Goal: Task Accomplishment & Management: Complete application form

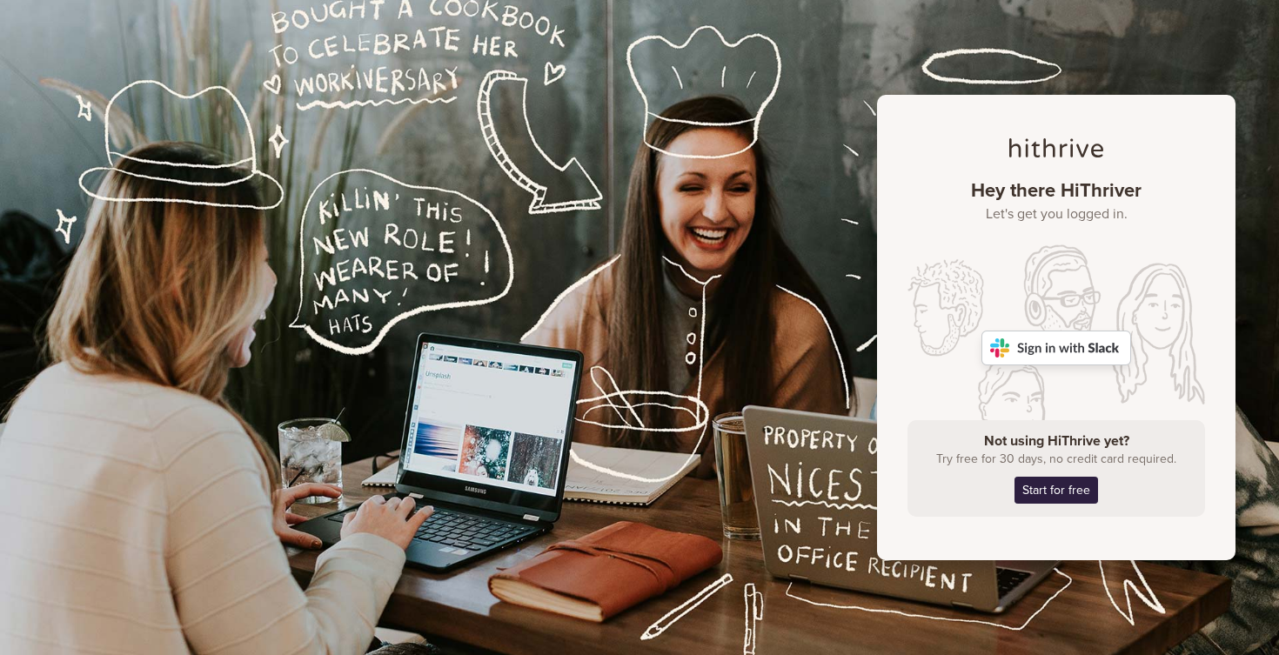
click at [1031, 352] on img at bounding box center [1057, 348] width 150 height 35
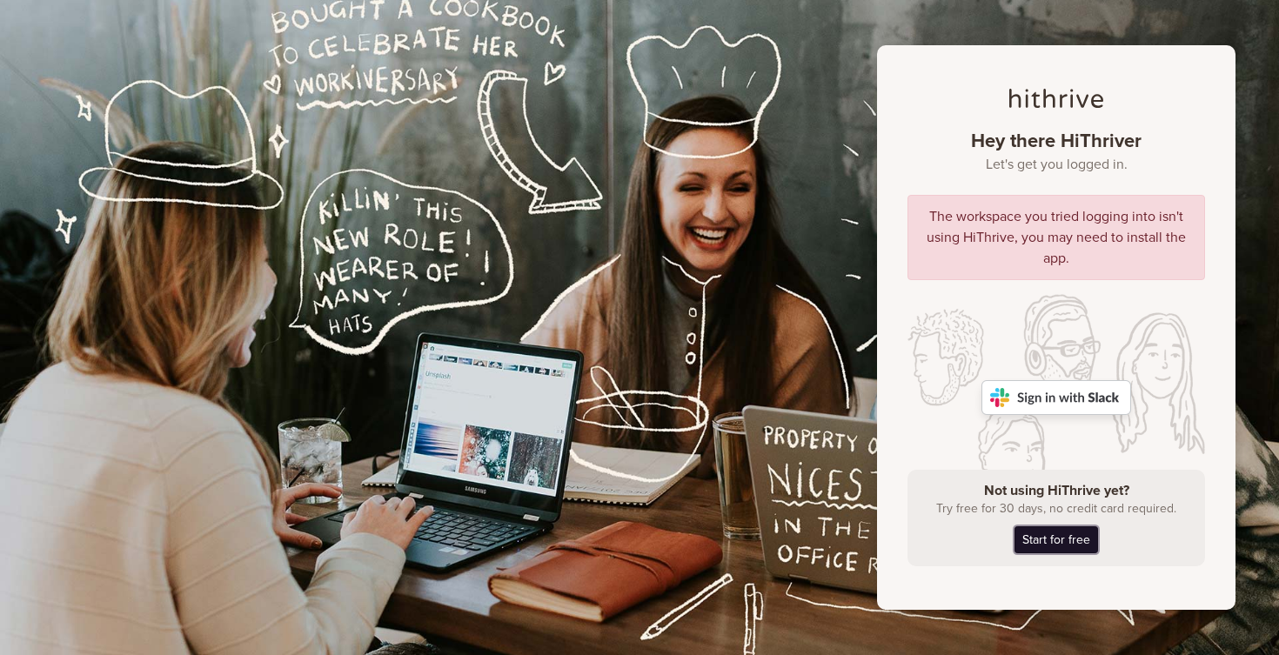
click at [1070, 550] on link "Start for free" at bounding box center [1057, 540] width 84 height 27
